Goal: Transaction & Acquisition: Purchase product/service

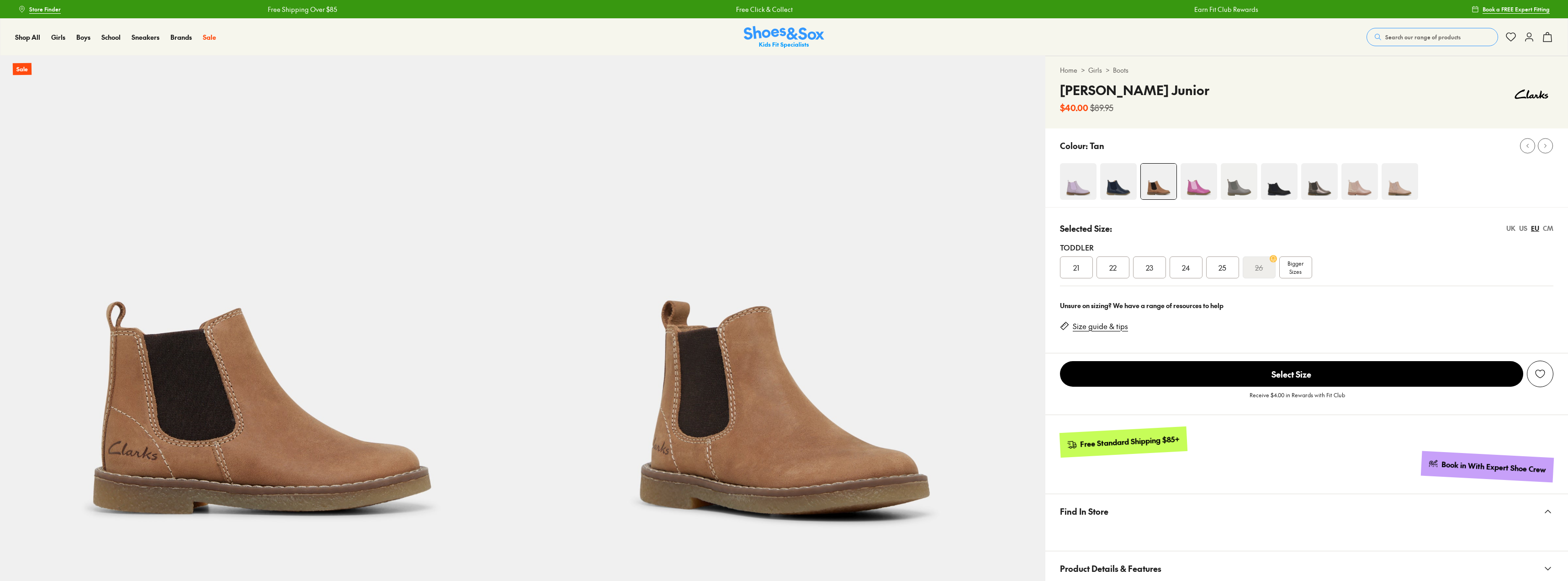
click at [1295, 269] on span "Bigger Sizes" at bounding box center [1295, 267] width 16 height 17
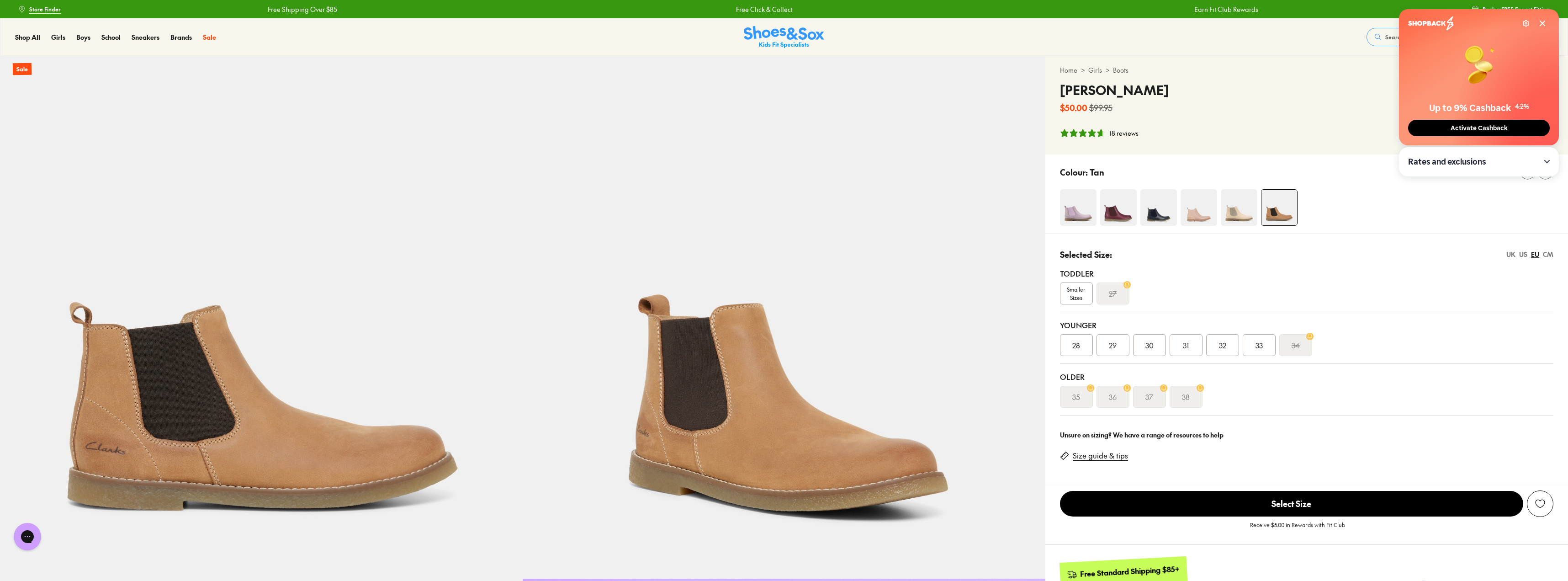
select select "*"
click at [1108, 347] on div "29" at bounding box center [1113, 345] width 33 height 22
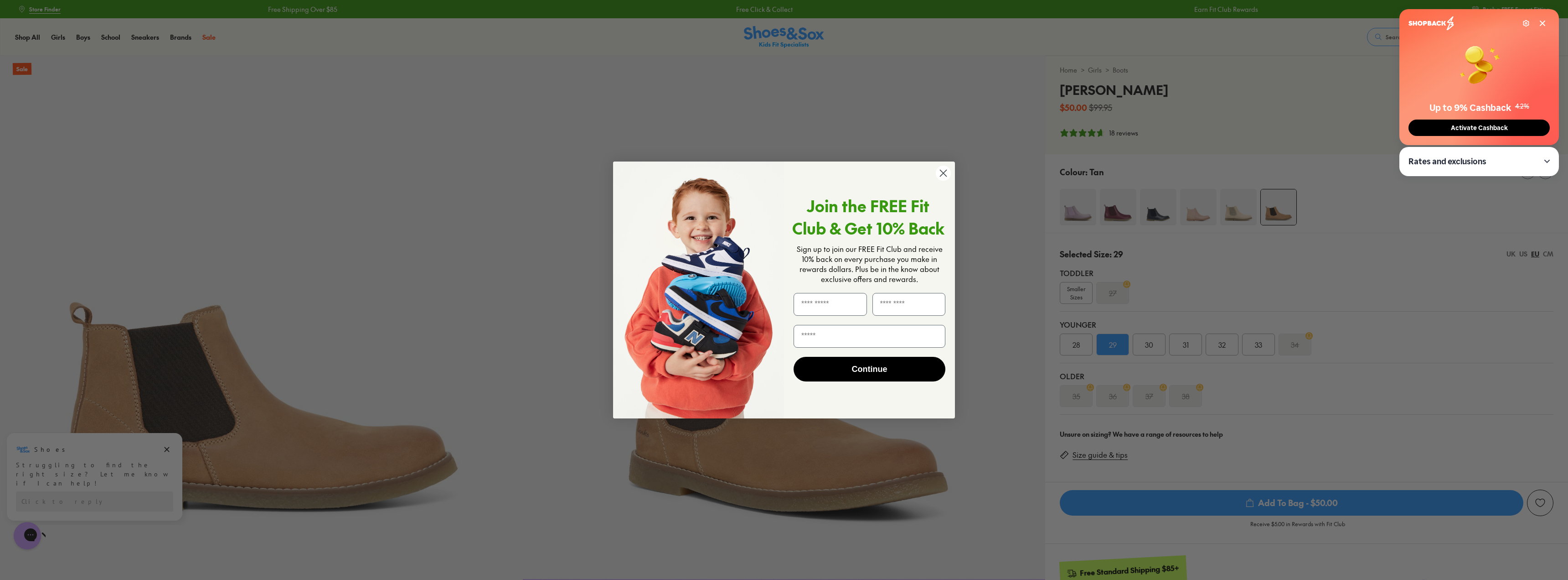
click at [943, 174] on icon "Close dialog" at bounding box center [943, 173] width 6 height 6
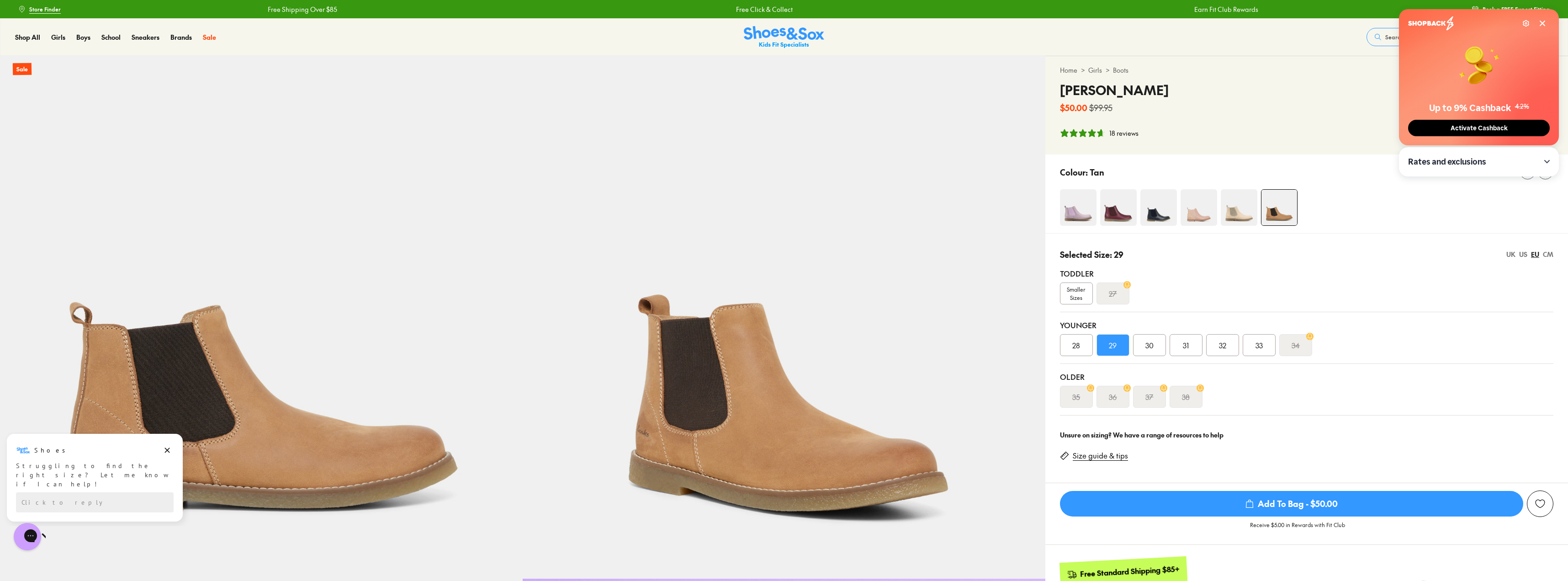
click at [1284, 507] on span "Add To Bag - $50.00" at bounding box center [1291, 503] width 463 height 26
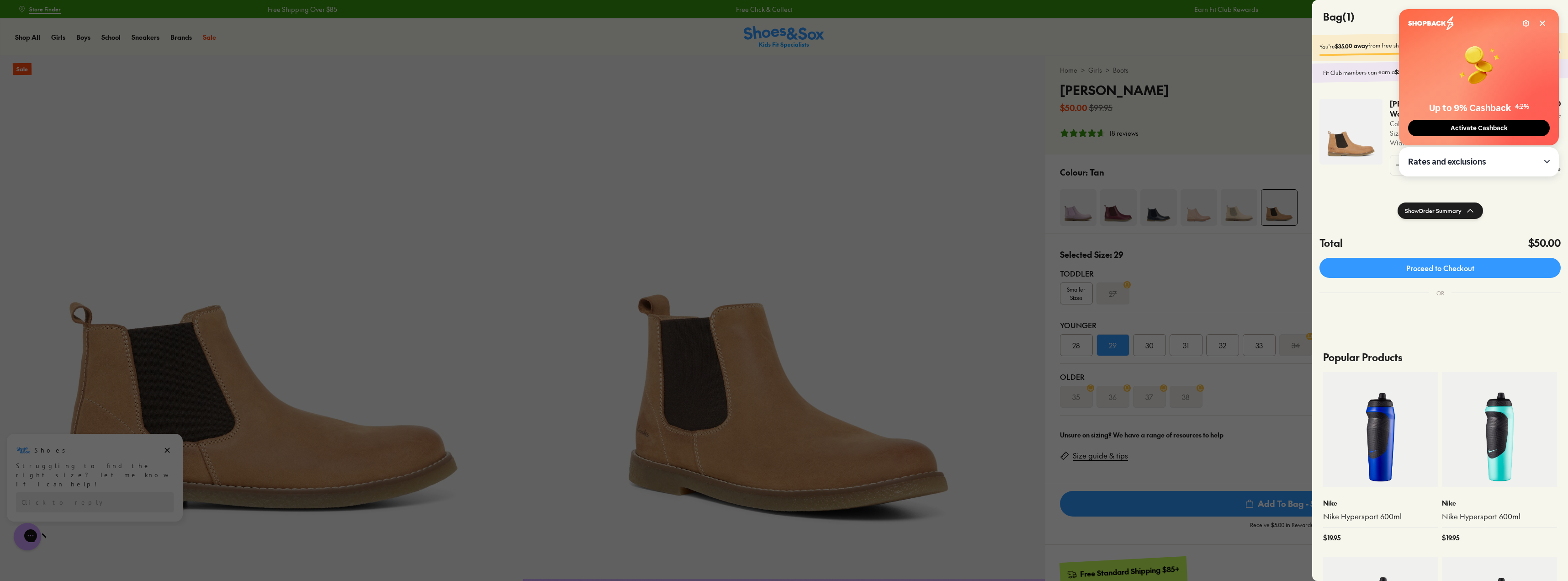
click at [1542, 24] on icon at bounding box center [1542, 23] width 5 height 5
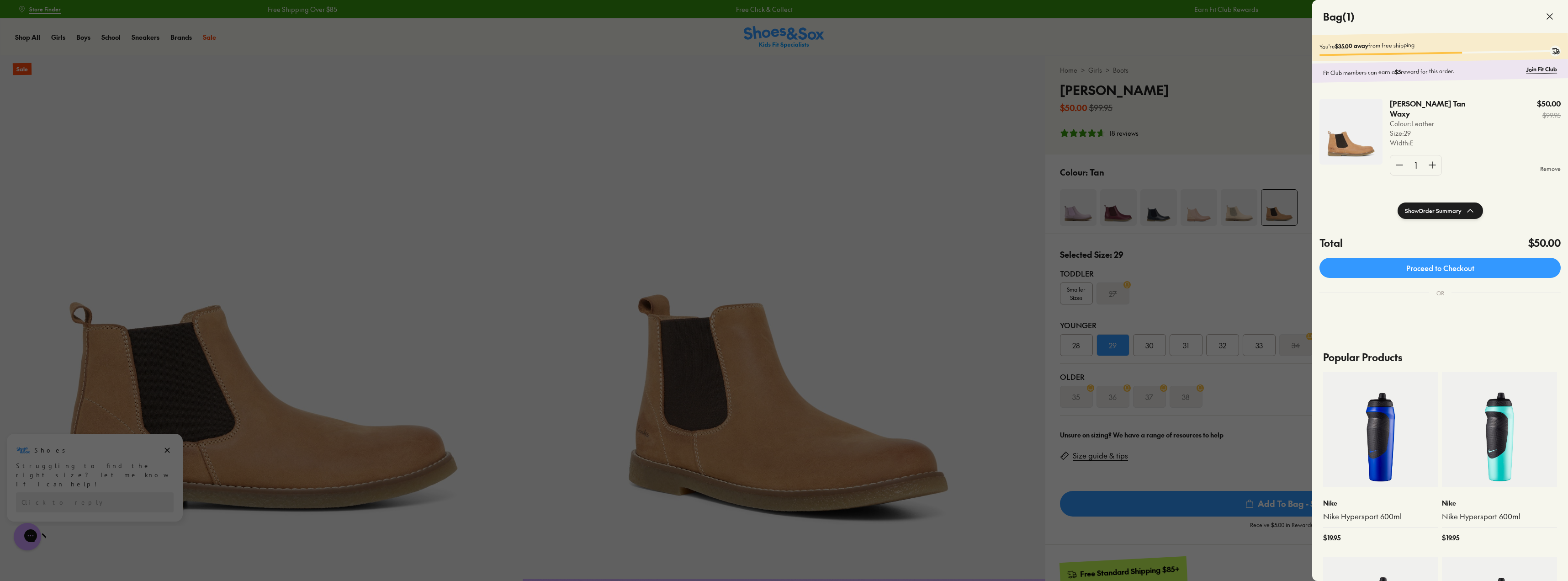
click at [1287, 289] on div at bounding box center [784, 290] width 1568 height 581
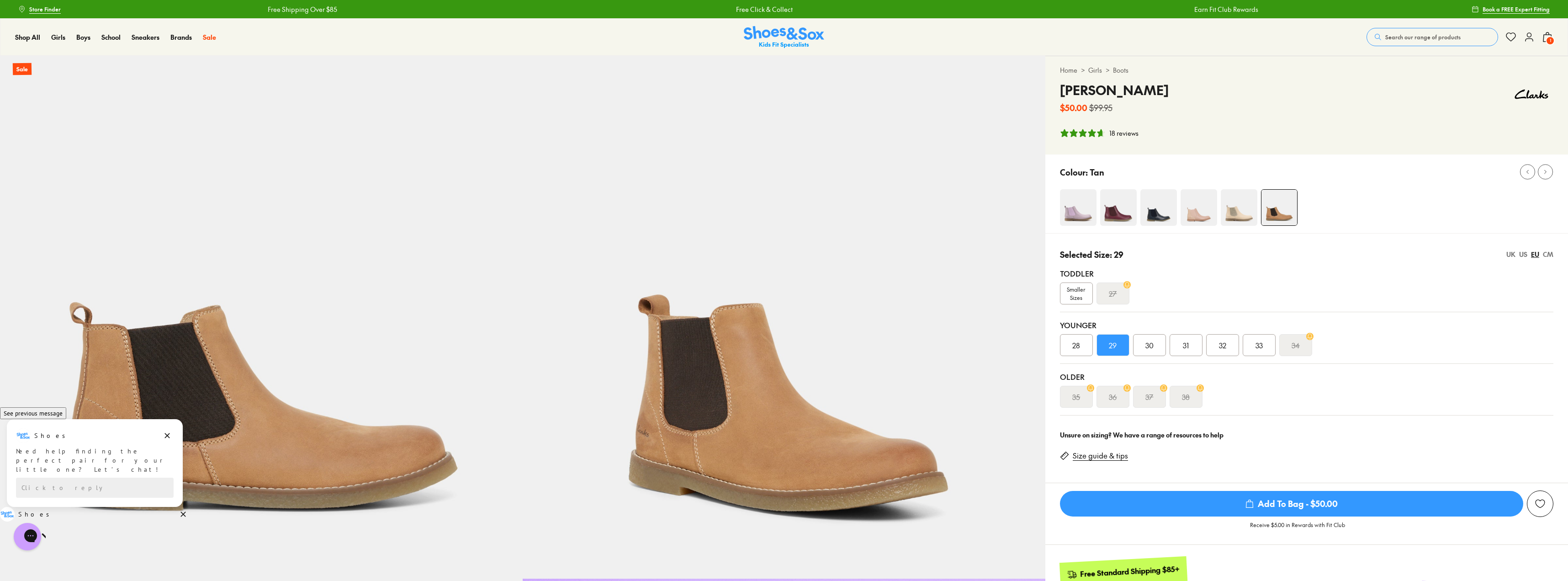
click at [1085, 345] on div "28" at bounding box center [1076, 345] width 33 height 22
click at [1523, 36] on div "Search our range of products Clear Close Popular Searches crocs asics nike bobu…" at bounding box center [1460, 37] width 187 height 20
click at [1532, 38] on icon at bounding box center [1529, 37] width 11 height 11
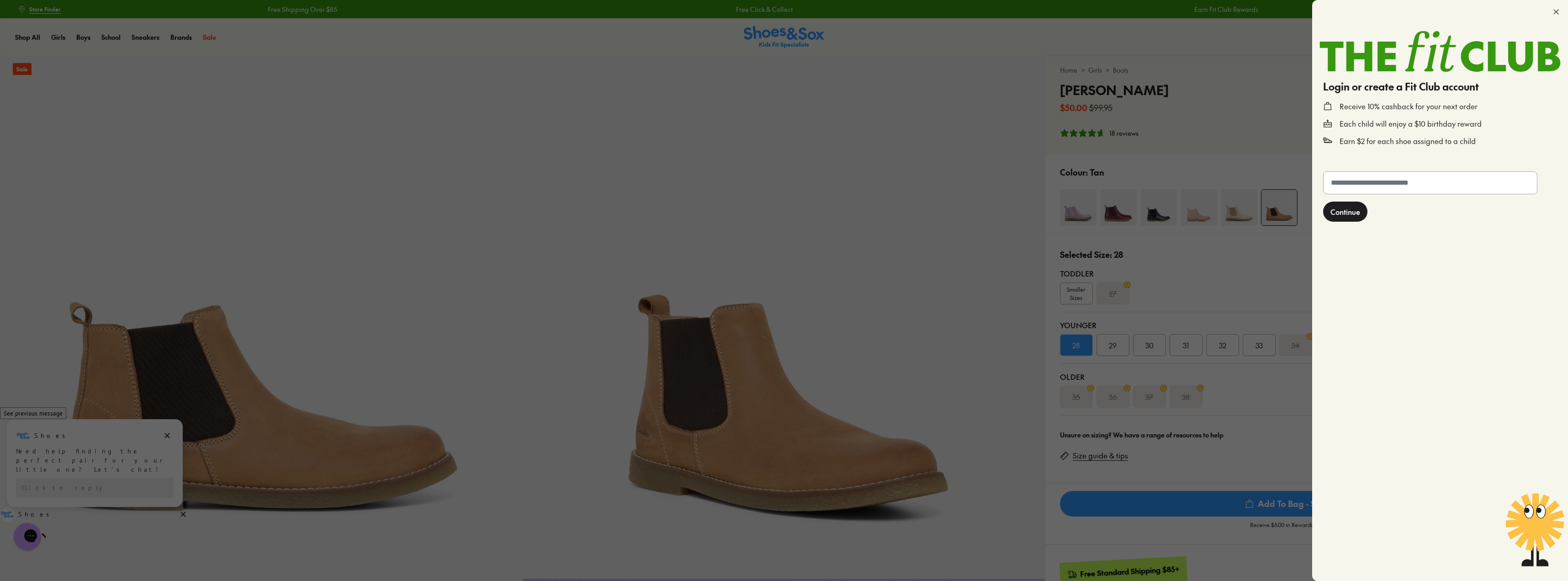
click at [1358, 189] on input "text" at bounding box center [1430, 182] width 214 height 22
type input "**********"
click at [1351, 214] on span "Continue" at bounding box center [1345, 212] width 29 height 11
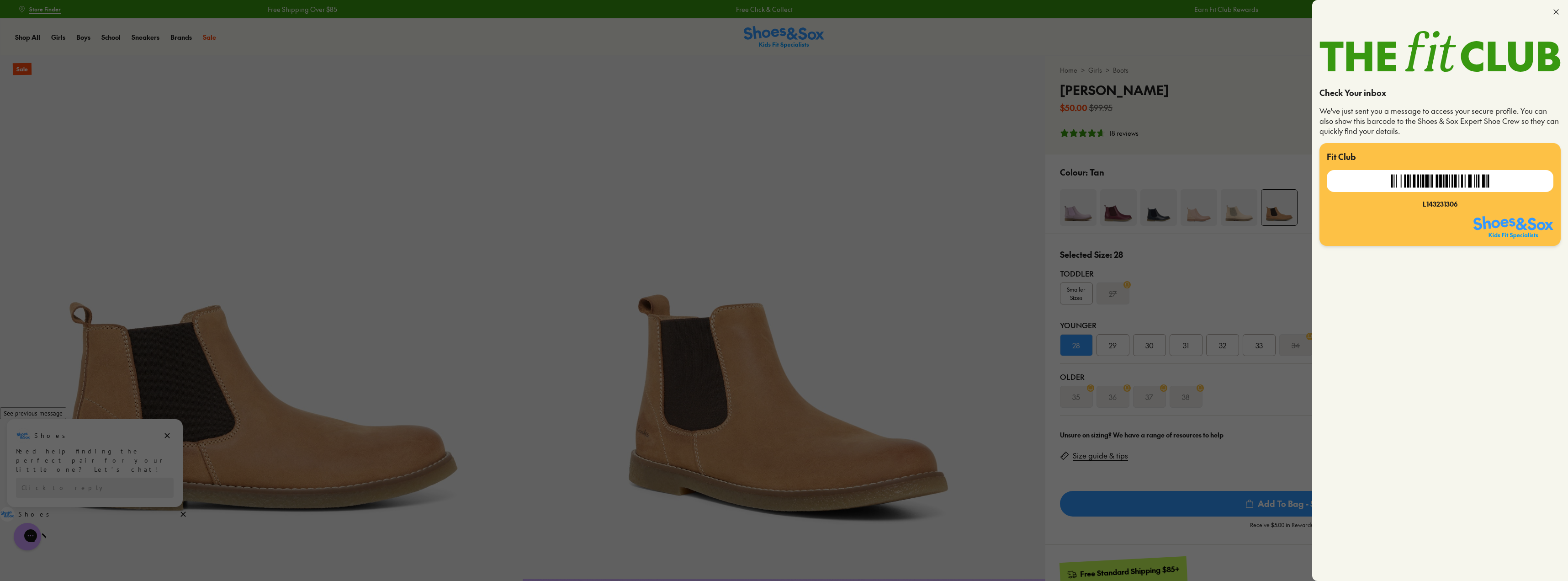
click at [1558, 12] on icon at bounding box center [1556, 12] width 9 height 9
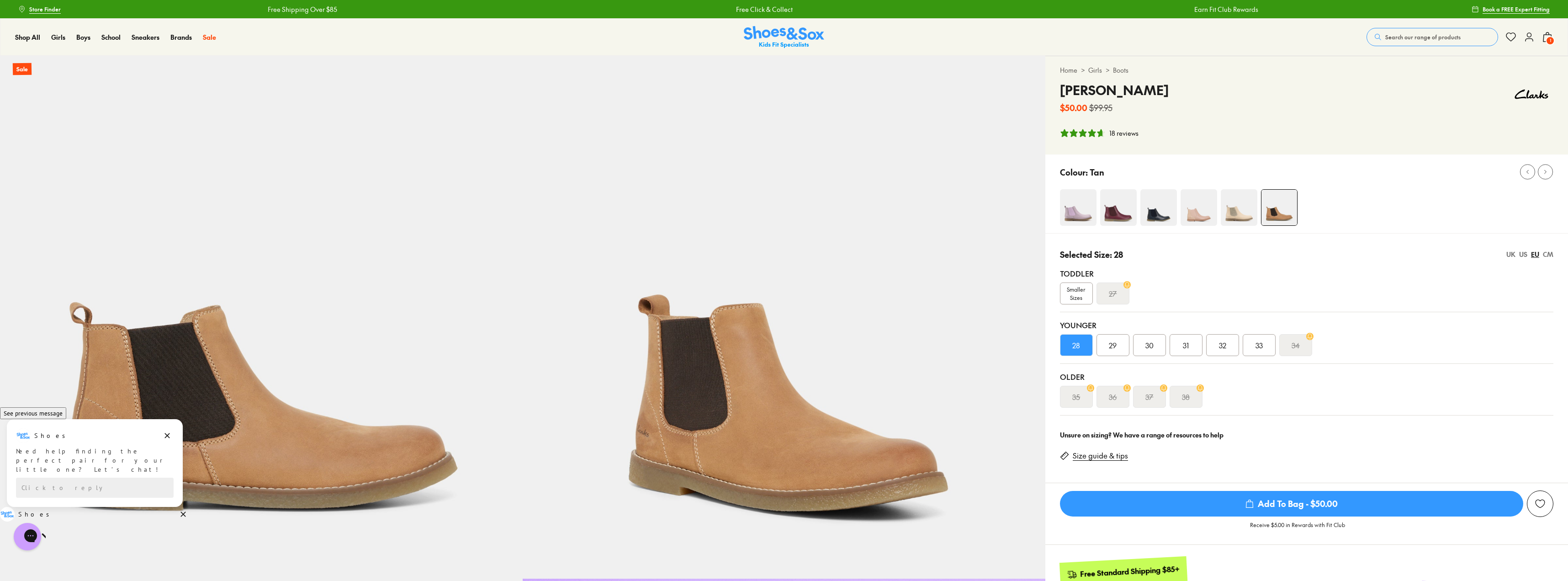
click at [1531, 38] on icon at bounding box center [1529, 37] width 11 height 11
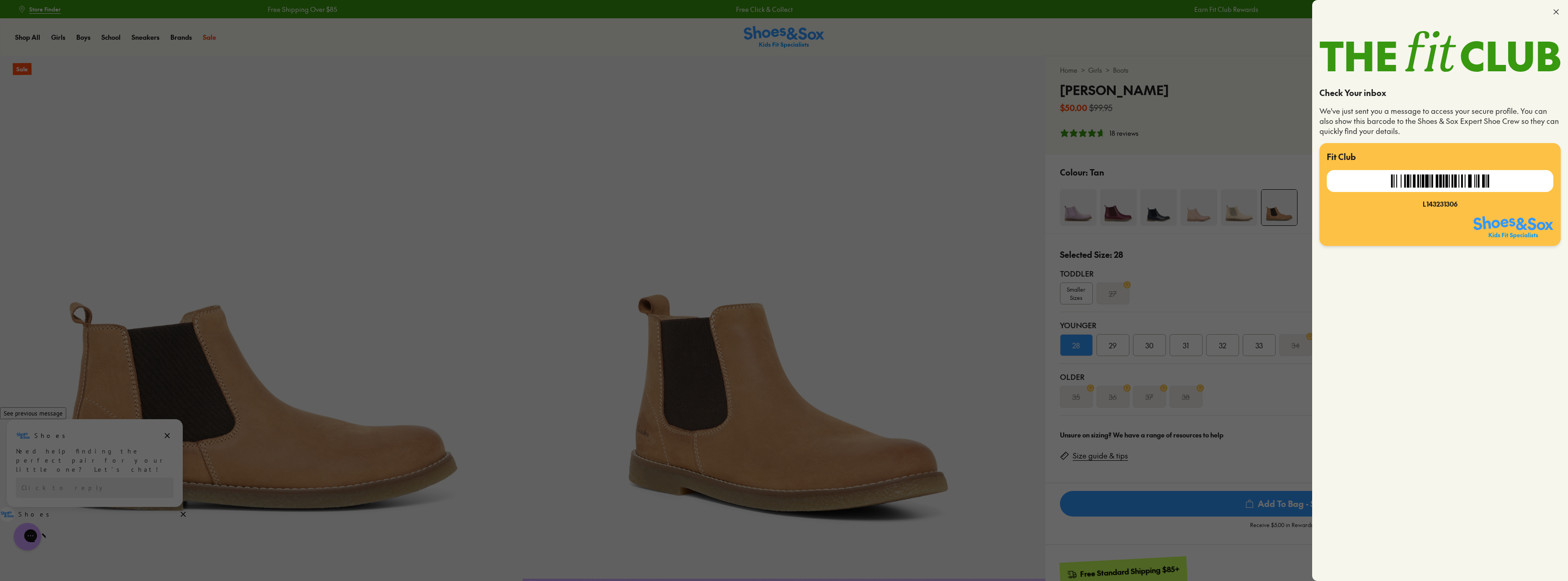
click at [1552, 14] on icon at bounding box center [1556, 12] width 9 height 9
